Goal: Task Accomplishment & Management: Complete application form

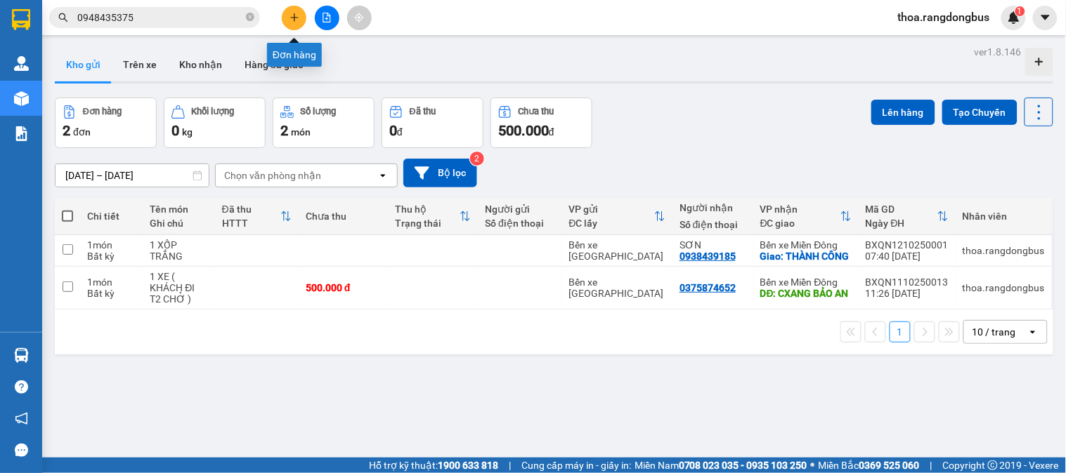
click at [293, 7] on button at bounding box center [294, 18] width 25 height 25
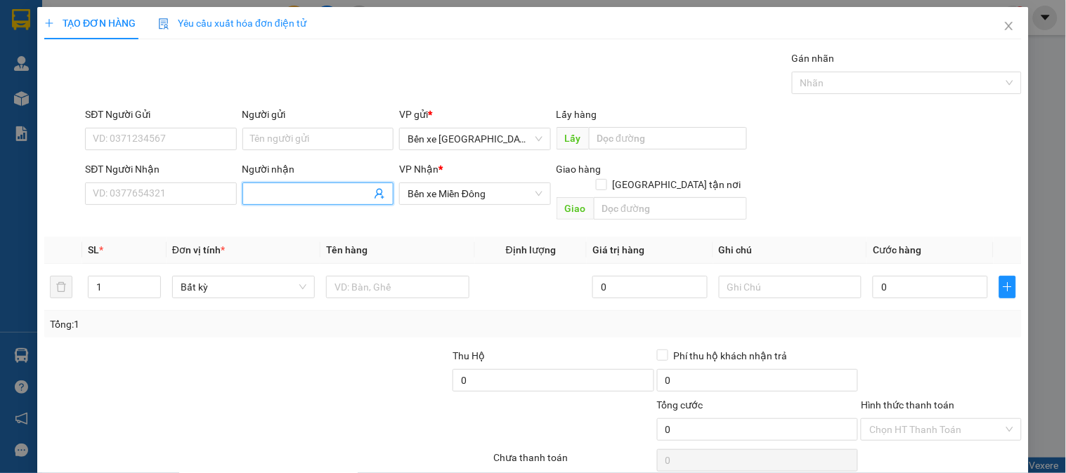
click at [313, 199] on input "Người nhận" at bounding box center [311, 193] width 120 height 15
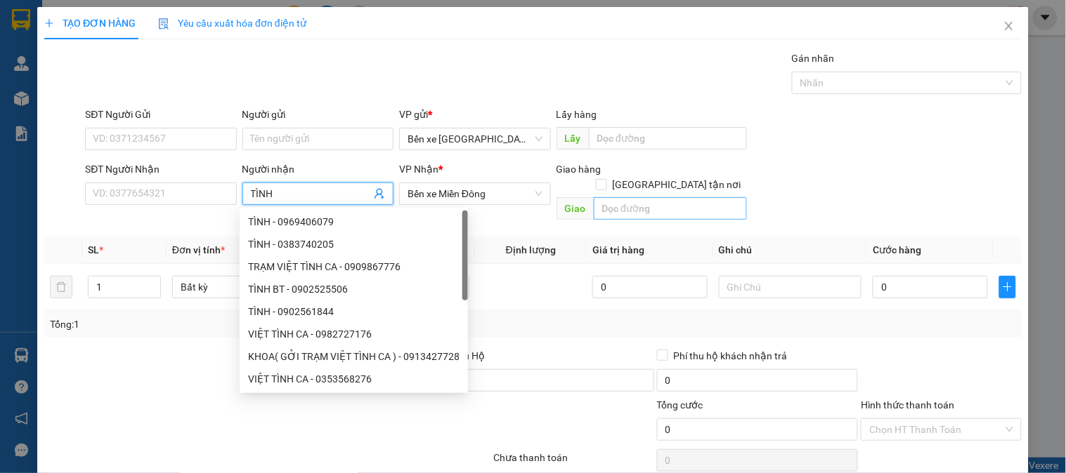
type input "TÌNH"
click at [660, 197] on input "text" at bounding box center [670, 208] width 153 height 22
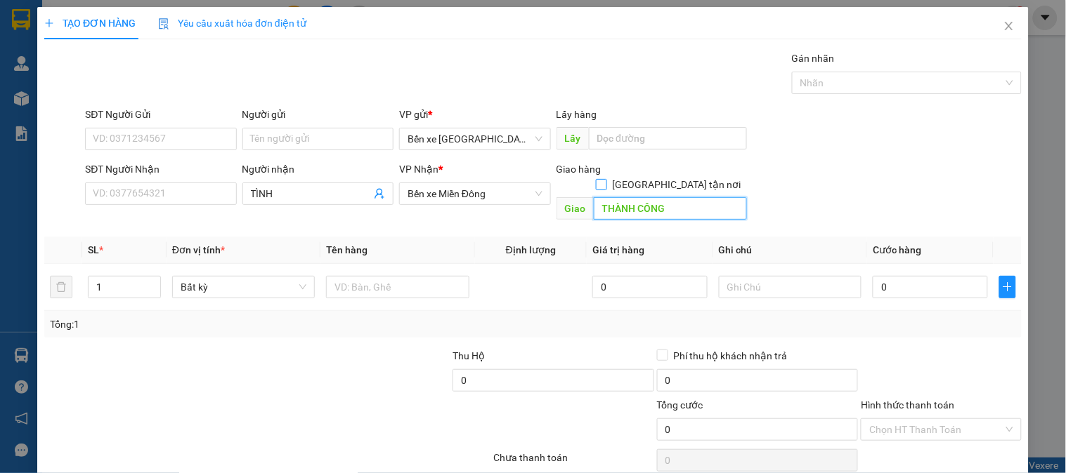
type input "THÀNH CÔNG"
click at [605, 179] on input "[GEOGRAPHIC_DATA] tận nơi" at bounding box center [601, 184] width 10 height 10
checkbox input "true"
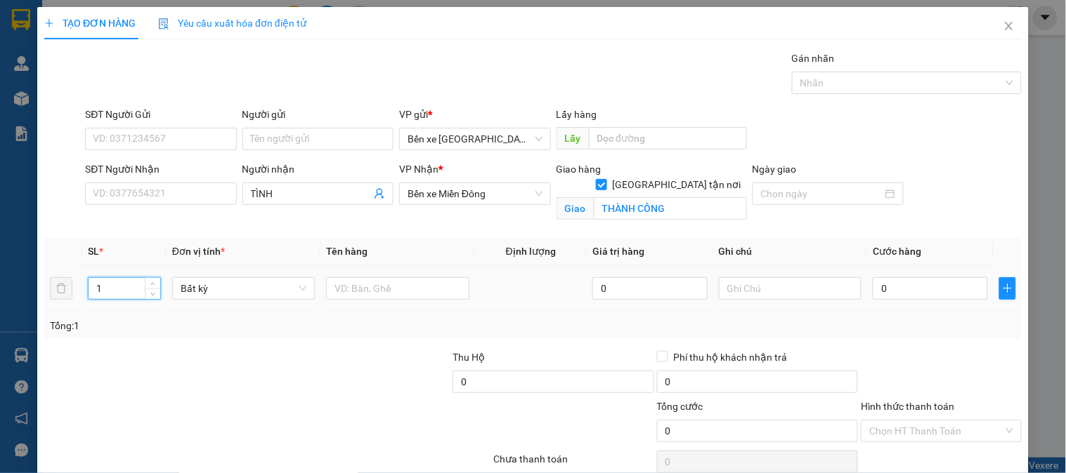
drag, startPoint x: 113, startPoint y: 291, endPoint x: 67, endPoint y: 303, distance: 47.4
click at [67, 303] on tr "1 Bất kỳ 0 0" at bounding box center [532, 289] width 977 height 47
type input "3"
click at [366, 294] on input "text" at bounding box center [397, 288] width 143 height 22
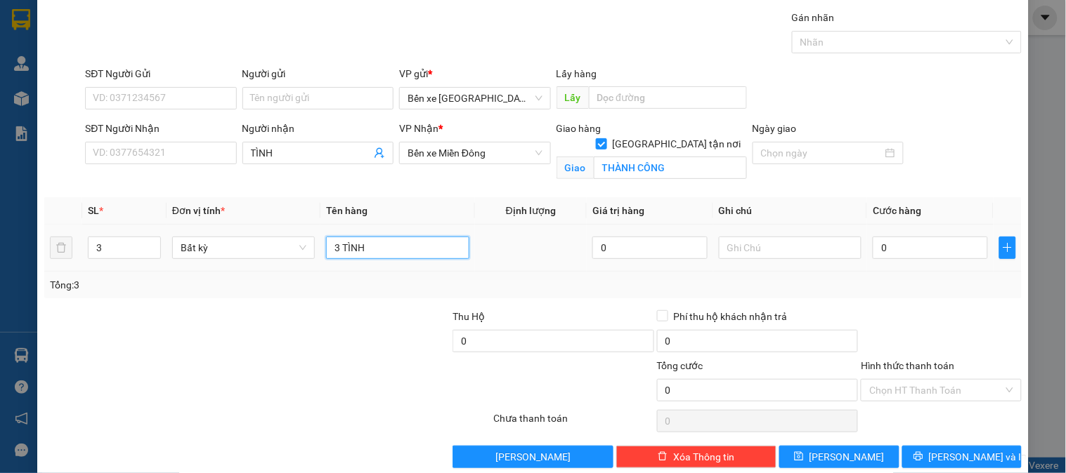
scroll to position [63, 0]
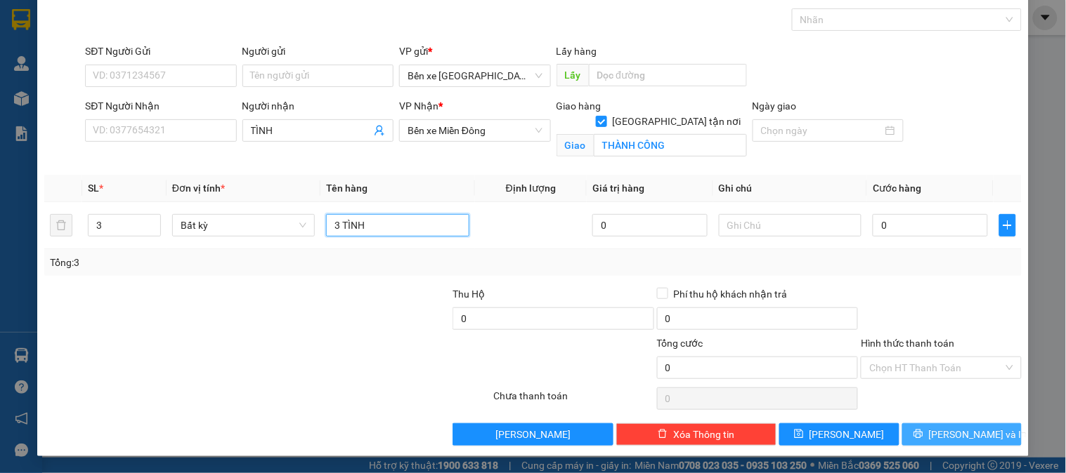
type input "3 TÌNH"
click at [923, 433] on icon "printer" at bounding box center [918, 434] width 10 height 10
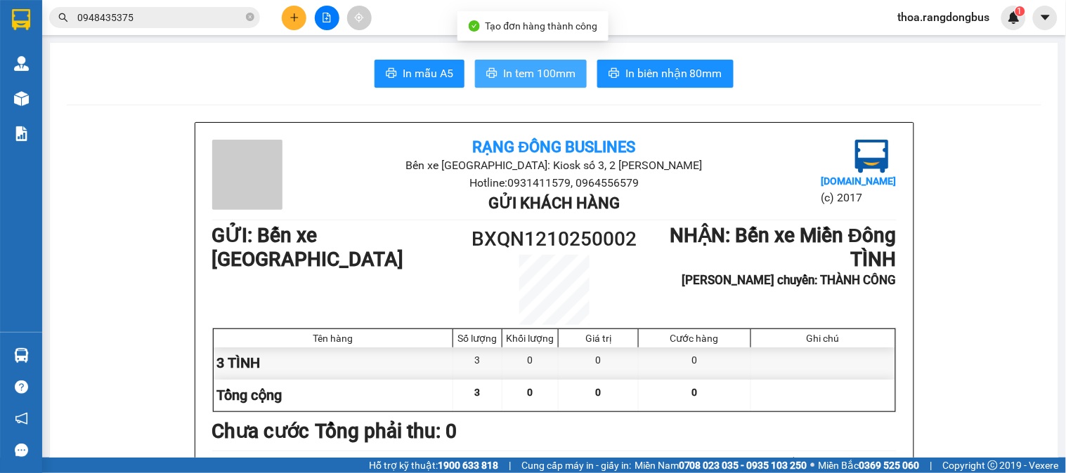
click at [534, 68] on span "In tem 100mm" at bounding box center [539, 74] width 72 height 18
